Goal: Find contact information: Find contact information

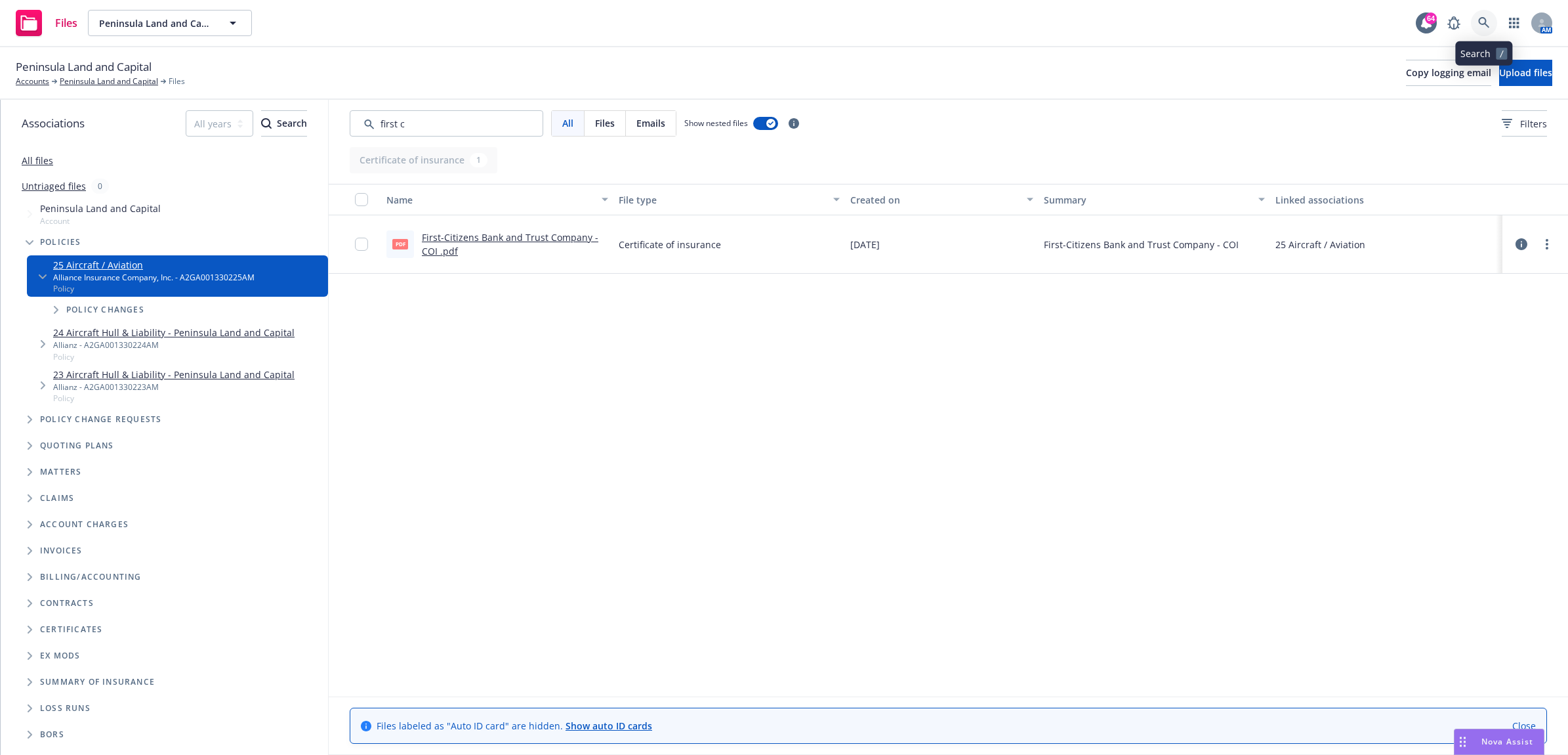
click at [1483, 23] on icon at bounding box center [1483, 22] width 11 height 11
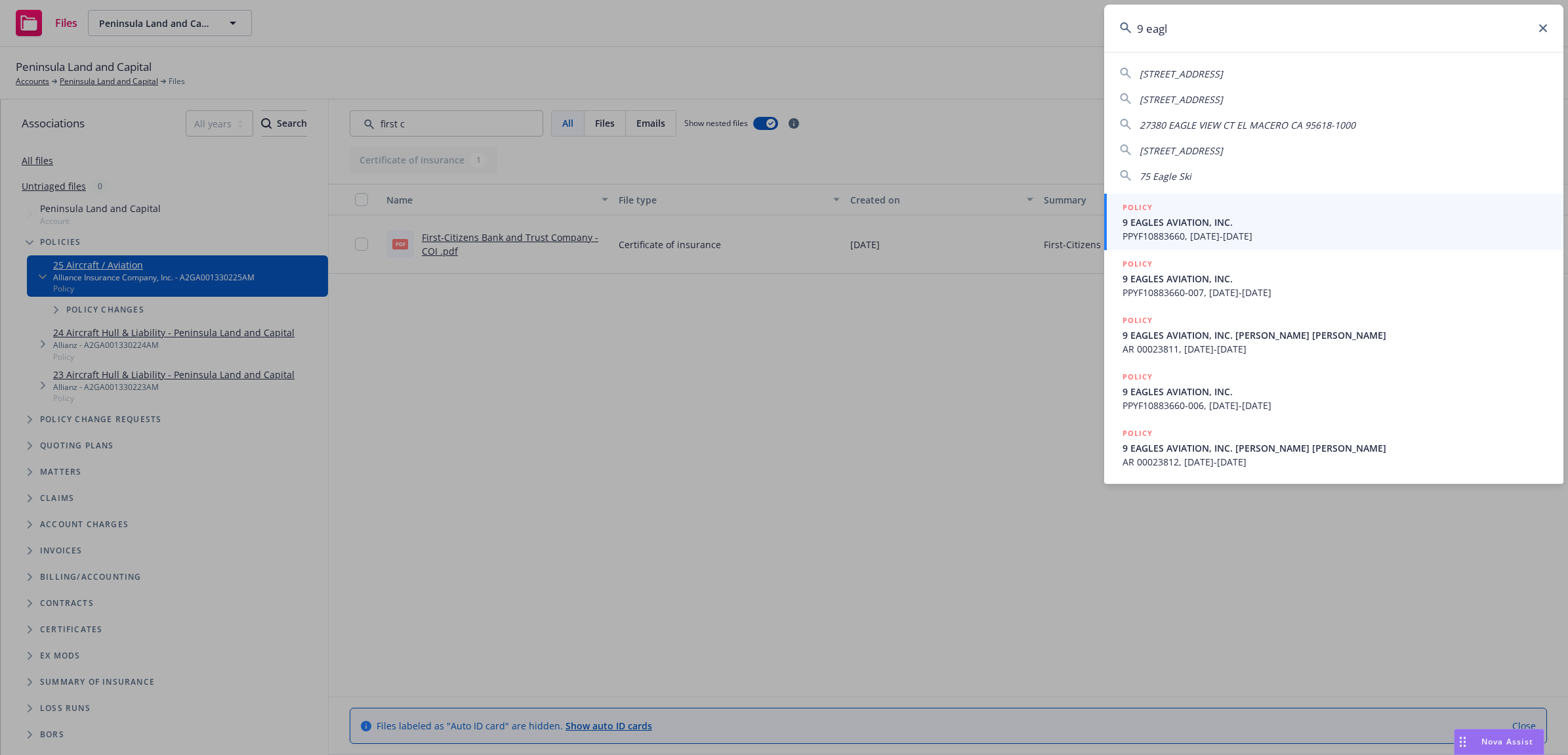
type input "9 eagl"
drag, startPoint x: 1214, startPoint y: 221, endPoint x: 1222, endPoint y: 236, distance: 17.0
click at [1214, 221] on span "9 EAGLES AVIATION, INC." at bounding box center [1335, 222] width 425 height 14
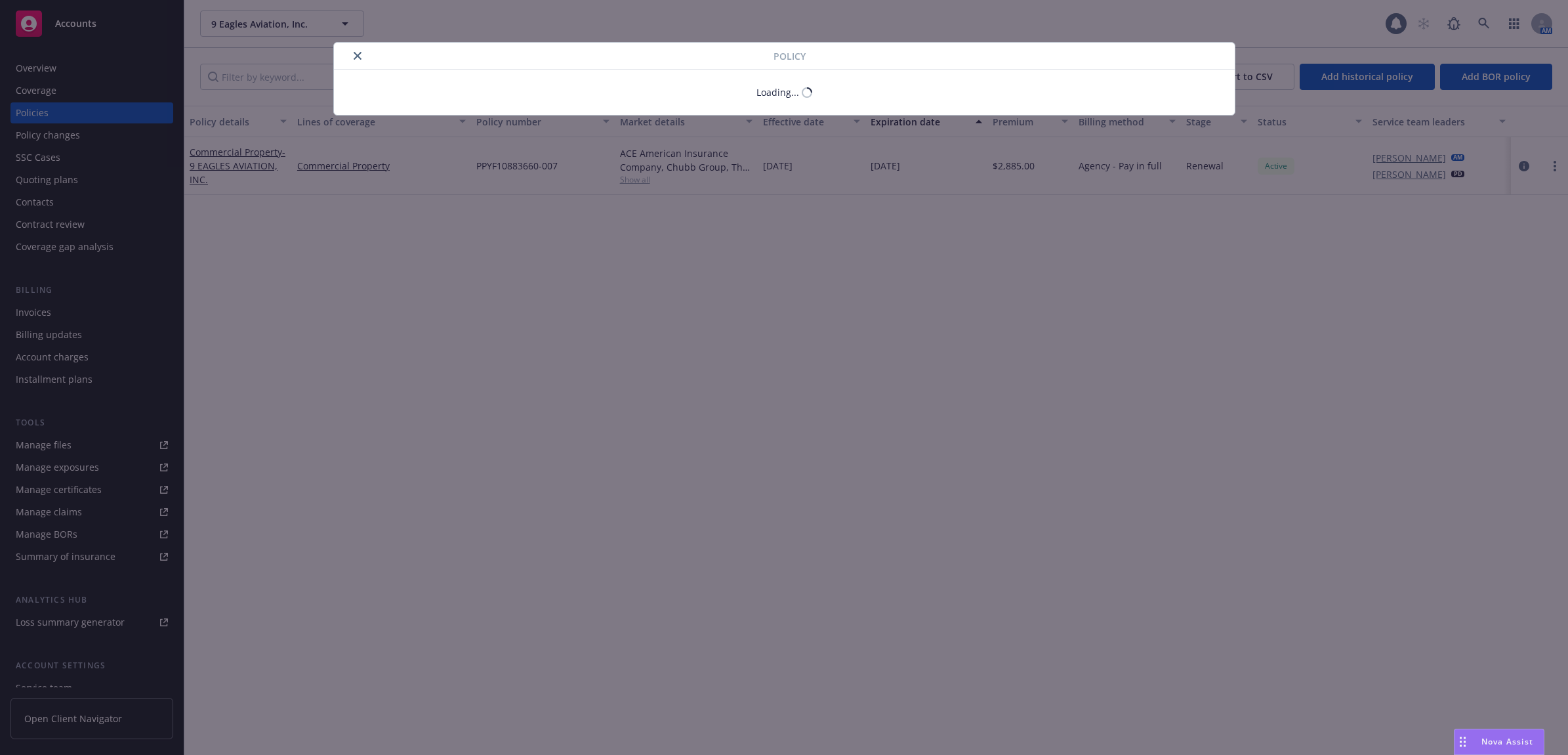
click at [76, 106] on div "Policy Loading..." at bounding box center [784, 378] width 1568 height 755
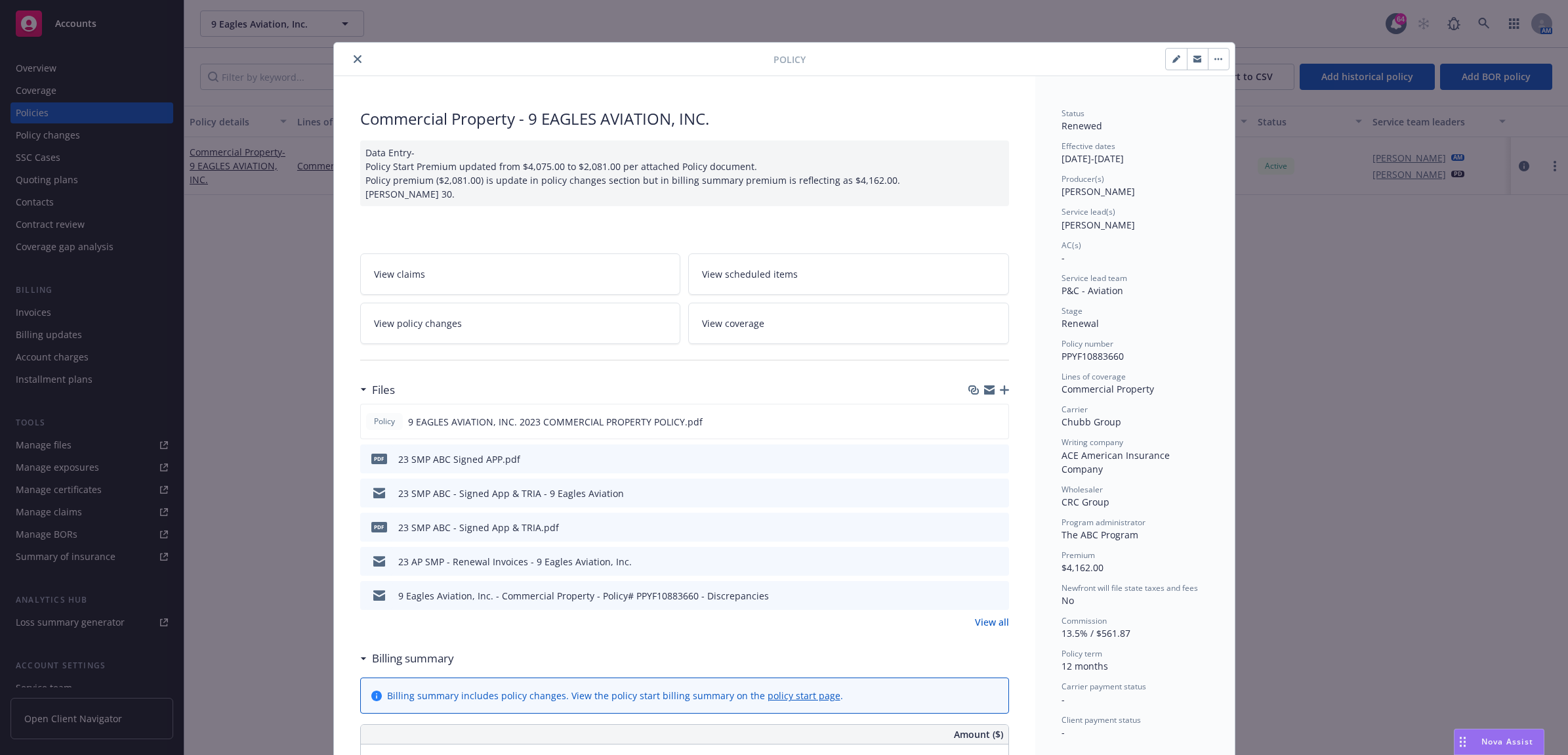
click at [351, 54] on button "close" at bounding box center [357, 59] width 15 height 15
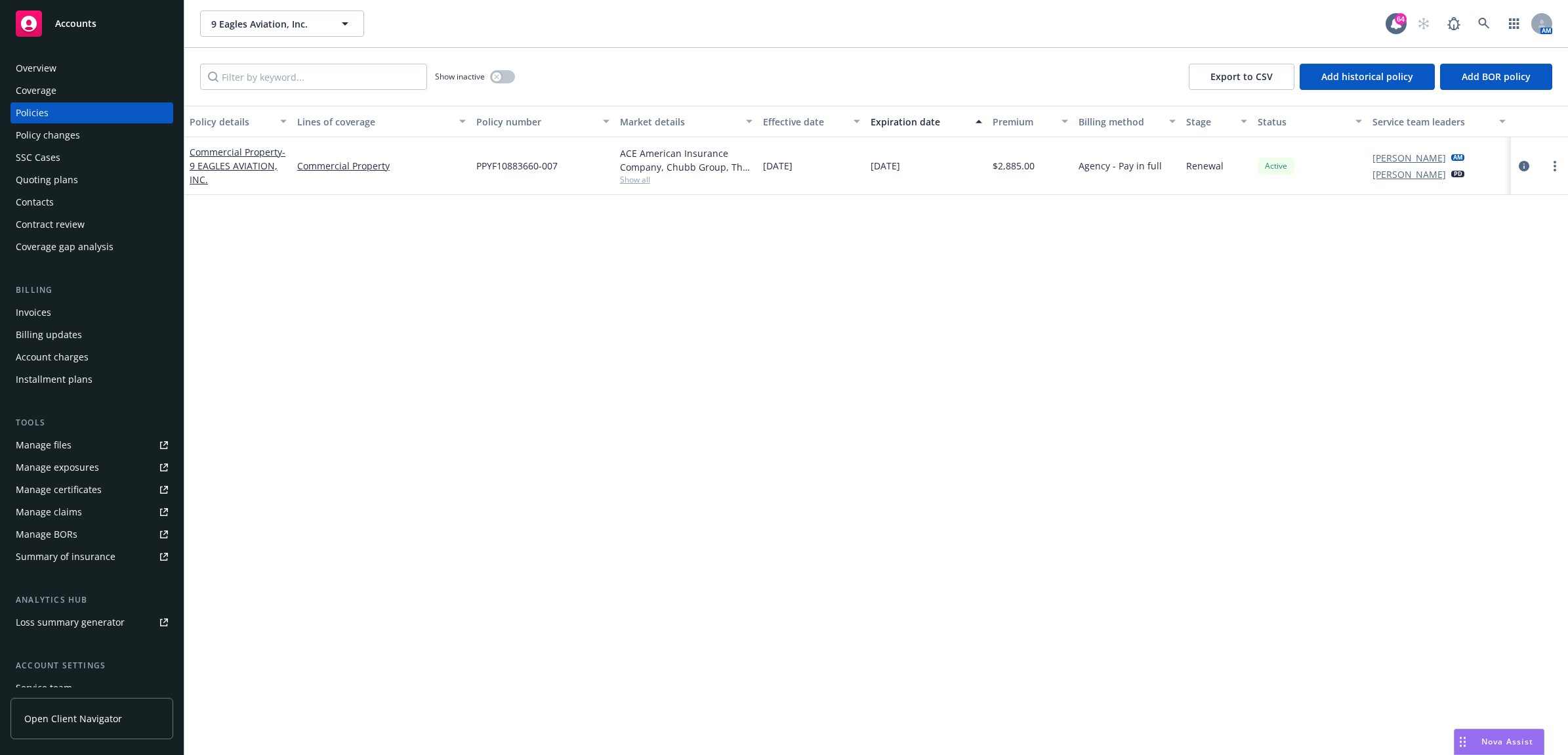
click at [85, 200] on div "Contacts" at bounding box center [92, 202] width 152 height 21
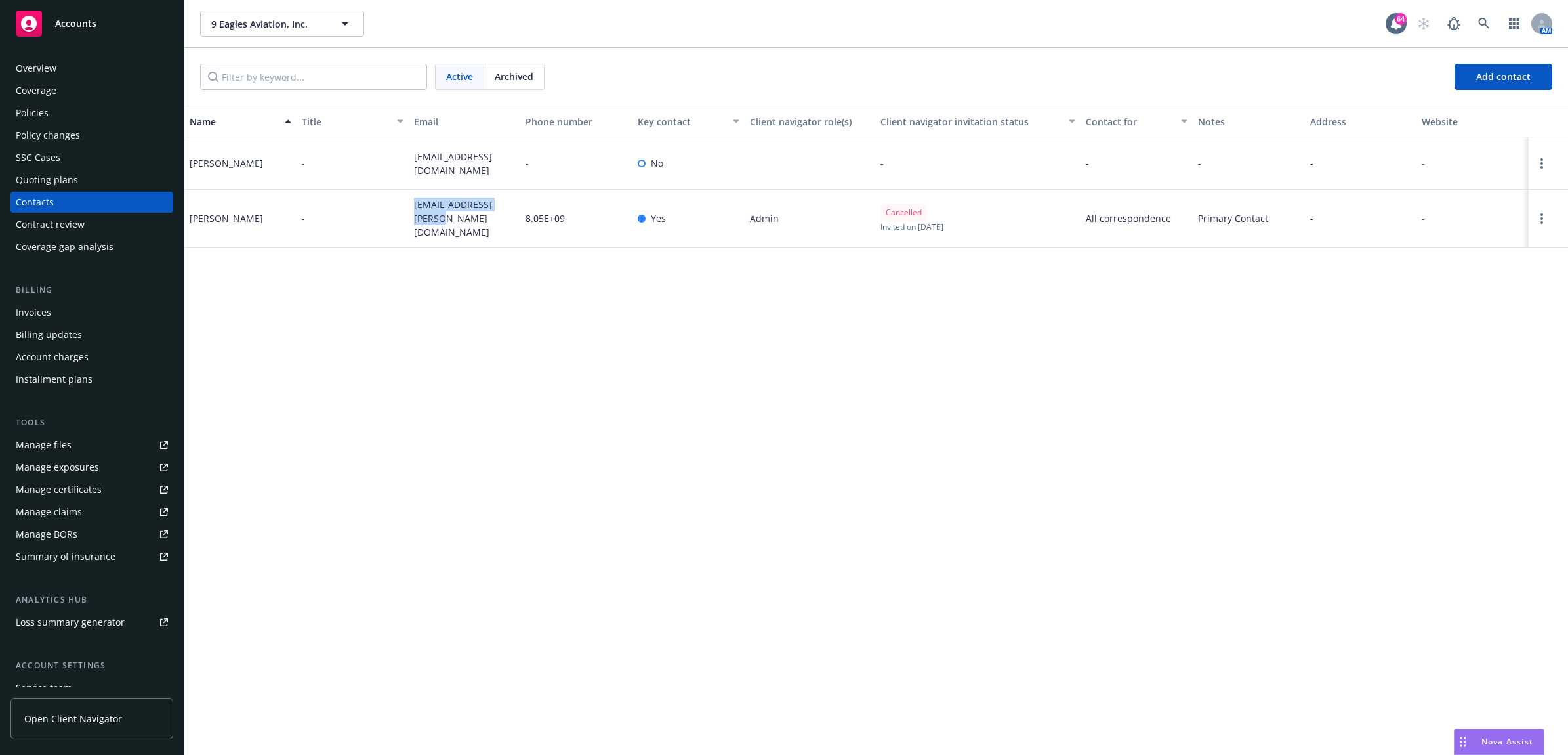
drag, startPoint x: 460, startPoint y: 221, endPoint x: 401, endPoint y: 212, distance: 59.7
click at [401, 212] on div "[PERSON_NAME] - [EMAIL_ADDRESS][PERSON_NAME][DOMAIN_NAME] 8.05E+09 Yes Admin Ca…" at bounding box center [876, 218] width 1383 height 58
drag, startPoint x: 401, startPoint y: 212, endPoint x: 473, endPoint y: 207, distance: 72.2
copy div "[EMAIL_ADDRESS][PERSON_NAME][DOMAIN_NAME]"
click at [60, 116] on div "Policies" at bounding box center [92, 113] width 152 height 21
